Goal: Navigation & Orientation: Understand site structure

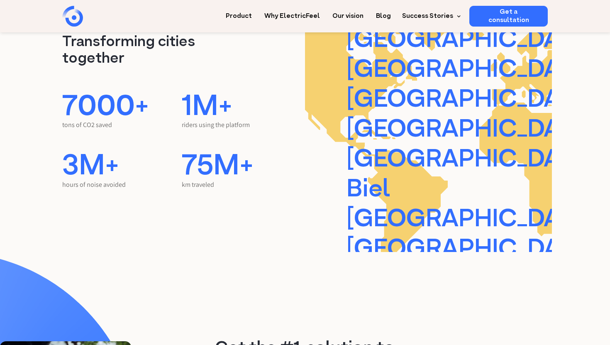
scroll to position [1163, 0]
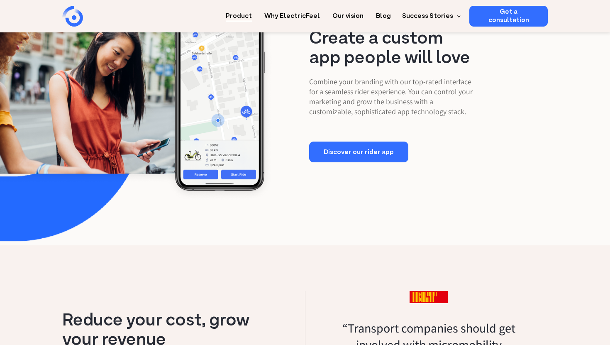
click at [252, 10] on link "Product" at bounding box center [239, 13] width 26 height 15
click at [245, 17] on link "Product" at bounding box center [239, 13] width 26 height 15
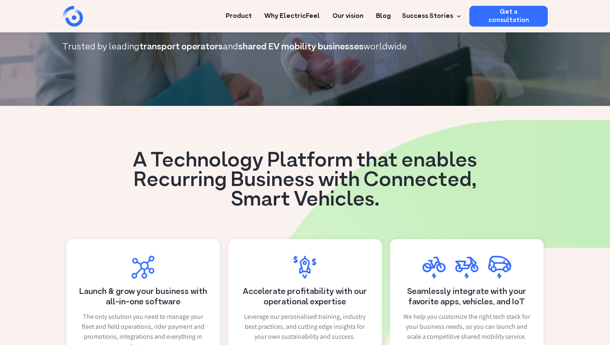
scroll to position [0, 0]
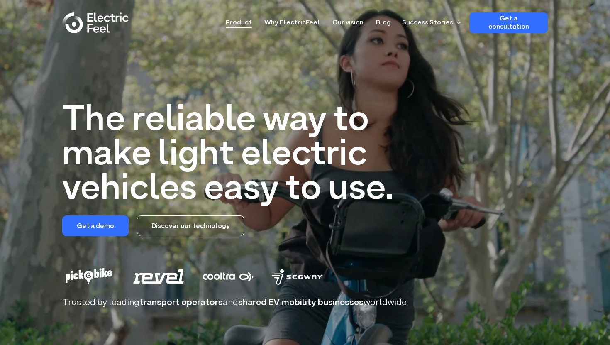
click at [247, 20] on link "Product" at bounding box center [239, 19] width 26 height 15
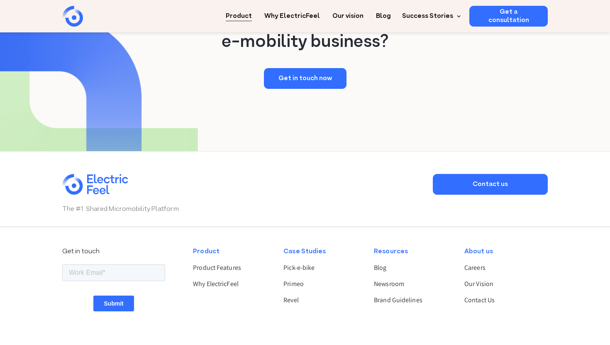
scroll to position [1568, 0]
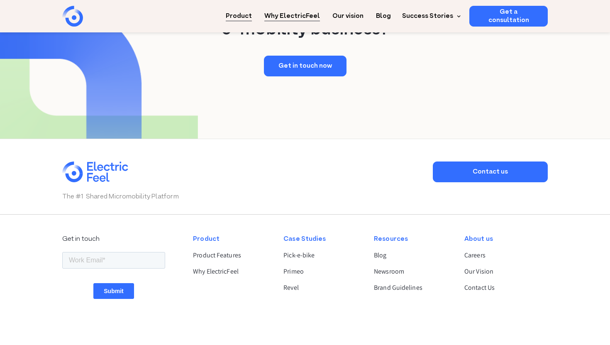
click at [320, 16] on link "Why ElectricFeel" at bounding box center [293, 13] width 56 height 15
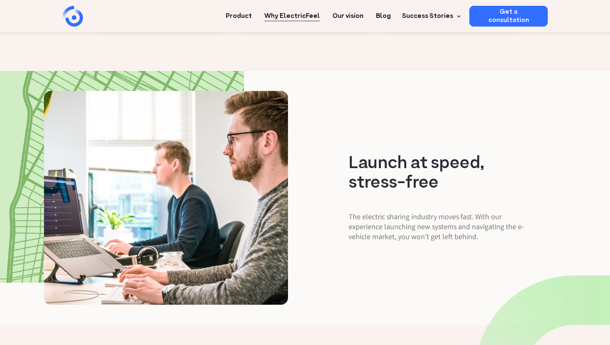
scroll to position [936, 0]
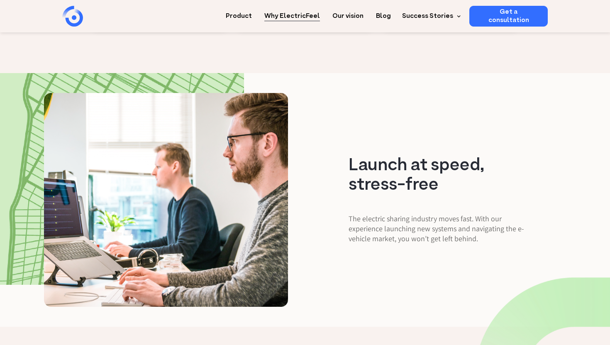
click at [382, 85] on div "Launch at speed, stress-free The electric sharing industry moves fast. With our…" at bounding box center [305, 200] width 610 height 254
